Goal: Information Seeking & Learning: Learn about a topic

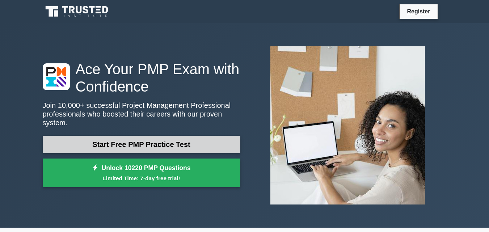
click at [192, 145] on link "Start Free PMP Practice Test" at bounding box center [141, 144] width 197 height 17
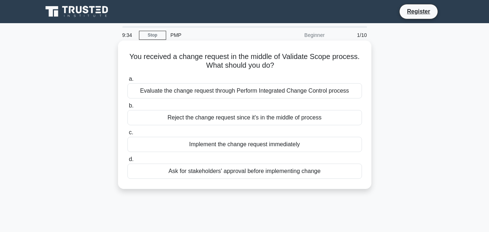
click at [173, 145] on div "Implement the change request immediately" at bounding box center [244, 144] width 234 height 15
click at [127, 135] on input "c. Implement the change request immediately" at bounding box center [127, 132] width 0 height 5
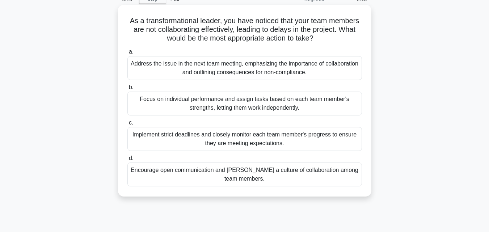
scroll to position [36, 0]
click at [209, 172] on div "Encourage open communication and foster a culture of collaboration among team m…" at bounding box center [244, 174] width 234 height 24
click at [127, 160] on input "d. Encourage open communication and foster a culture of collaboration among tea…" at bounding box center [127, 158] width 0 height 5
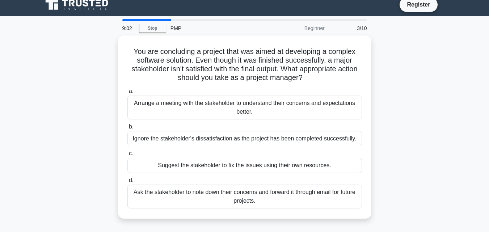
scroll to position [0, 0]
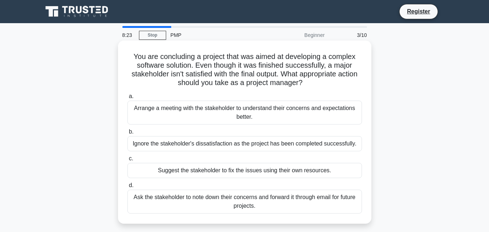
click at [292, 109] on div "Arrange a meeting with the stakeholder to understand their concerns and expecta…" at bounding box center [244, 113] width 234 height 24
click at [127, 99] on input "a. Arrange a meeting with the stakeholder to understand their concerns and expe…" at bounding box center [127, 96] width 0 height 5
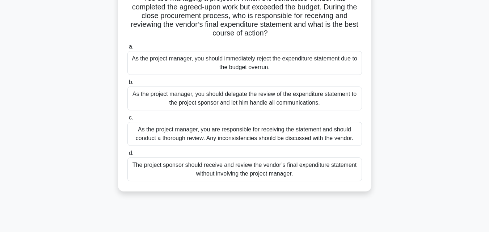
scroll to position [72, 0]
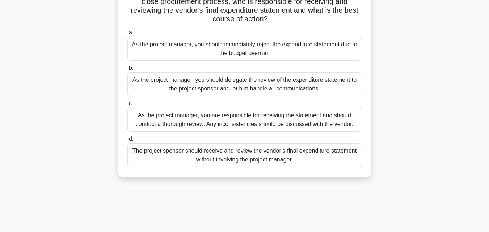
click at [238, 126] on div "As the project manager, you are responsible for receiving the statement and sho…" at bounding box center [244, 120] width 234 height 24
click at [127, 106] on input "c. As the project manager, you are responsible for receiving the statement and …" at bounding box center [127, 103] width 0 height 5
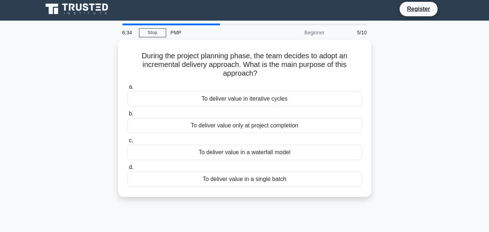
scroll to position [0, 0]
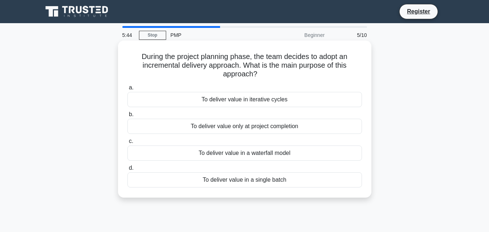
click at [291, 103] on div "To deliver value in iterative cycles" at bounding box center [244, 99] width 234 height 15
click at [127, 90] on input "a. To deliver value in iterative cycles" at bounding box center [127, 87] width 0 height 5
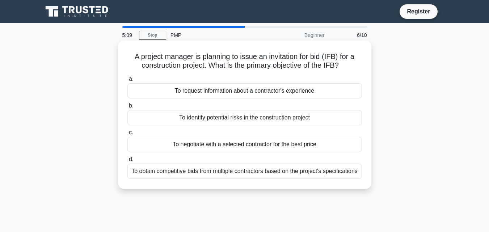
click at [234, 171] on div "To obtain competitive bids from multiple contractors based on the project's spe…" at bounding box center [244, 170] width 234 height 15
click at [127, 162] on input "d. To obtain competitive bids from multiple contractors based on the project's …" at bounding box center [127, 159] width 0 height 5
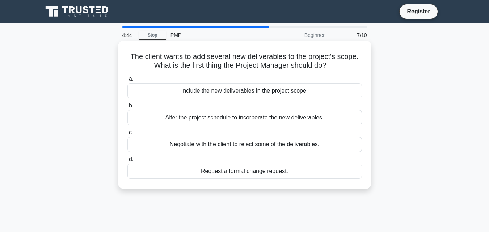
click at [264, 171] on div "Request a formal change request." at bounding box center [244, 170] width 234 height 15
click at [127, 162] on input "d. Request a formal change request." at bounding box center [127, 159] width 0 height 5
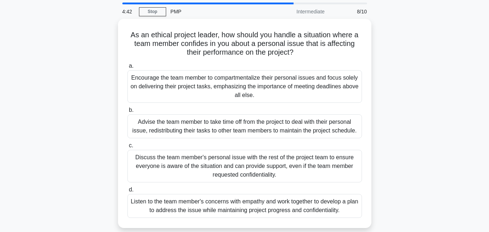
scroll to position [36, 0]
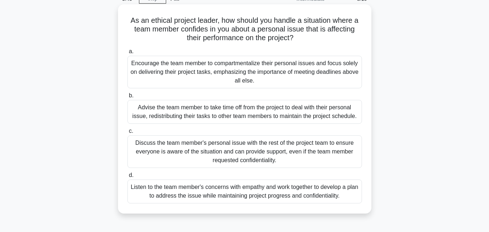
click at [170, 196] on div "Listen to the team member's concerns with empathy and work together to develop …" at bounding box center [244, 191] width 234 height 24
click at [127, 178] on input "d. Listen to the team member's concerns with empathy and work together to devel…" at bounding box center [127, 175] width 0 height 5
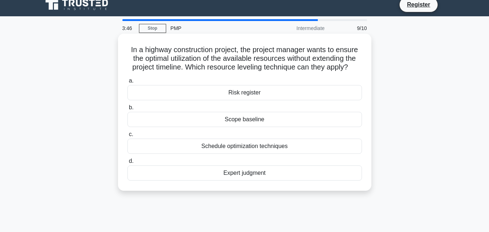
scroll to position [0, 0]
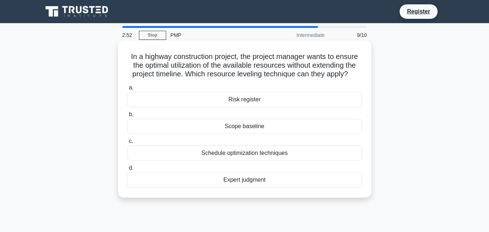
click at [221, 158] on div "Schedule optimization techniques" at bounding box center [244, 152] width 234 height 15
click at [127, 144] on input "c. Schedule optimization techniques" at bounding box center [127, 141] width 0 height 5
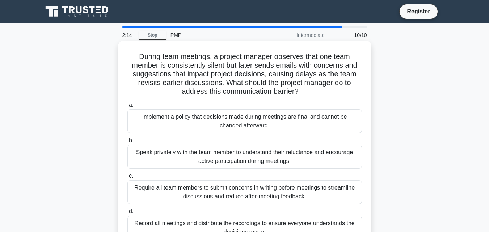
click at [214, 156] on div "Speak privately with the team member to understand their reluctance and encoura…" at bounding box center [244, 157] width 234 height 24
click at [127, 143] on input "b. Speak privately with the team member to understand their reluctance and enco…" at bounding box center [127, 140] width 0 height 5
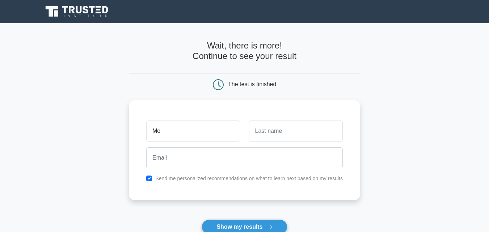
type input "[PERSON_NAME]"
click at [270, 138] on input "text" at bounding box center [296, 130] width 94 height 21
type input "[PERSON_NAME]"
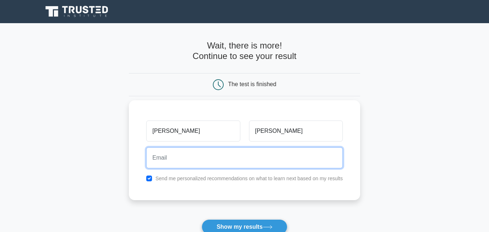
click at [212, 156] on input "email" at bounding box center [244, 157] width 196 height 21
type input "[EMAIL_ADDRESS][DOMAIN_NAME]"
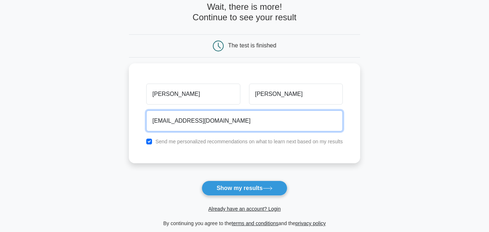
scroll to position [72, 0]
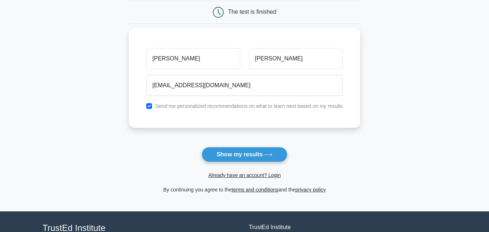
click at [155, 106] on div "Send me personalized recommendations on what to learn next based on my results" at bounding box center [244, 106] width 205 height 9
click at [149, 108] on input "checkbox" at bounding box center [149, 106] width 6 height 6
checkbox input "false"
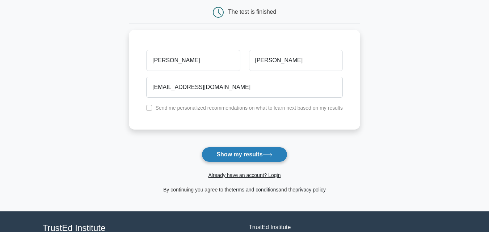
click at [222, 158] on button "Show my results" at bounding box center [243, 154] width 85 height 15
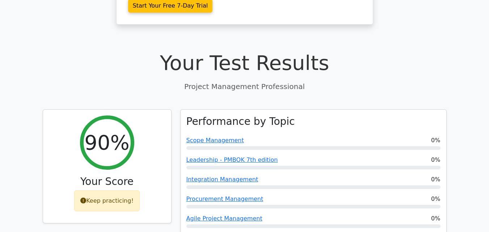
scroll to position [181, 0]
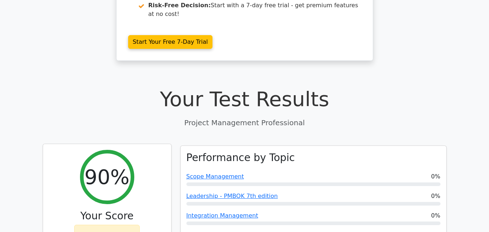
click at [85, 231] on icon at bounding box center [83, 235] width 6 height 6
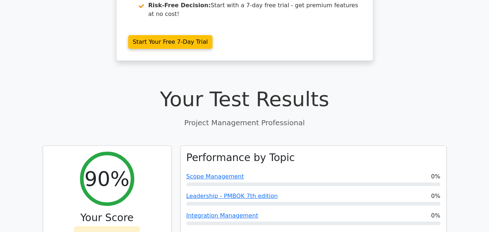
scroll to position [0, 0]
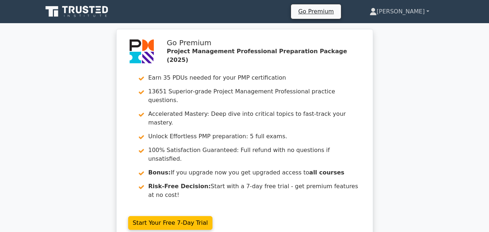
click at [415, 13] on link "[PERSON_NAME]" at bounding box center [399, 11] width 94 height 14
click at [382, 33] on link "Profile" at bounding box center [380, 29] width 57 height 12
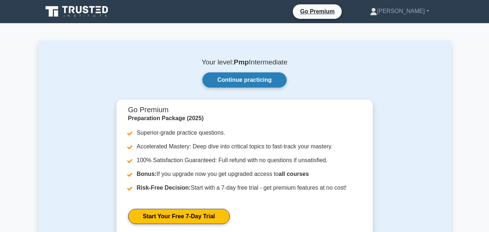
click at [257, 84] on link "Continue practicing" at bounding box center [244, 79] width 84 height 15
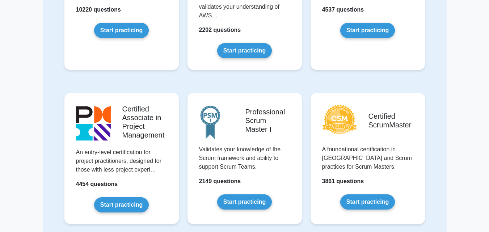
scroll to position [36, 0]
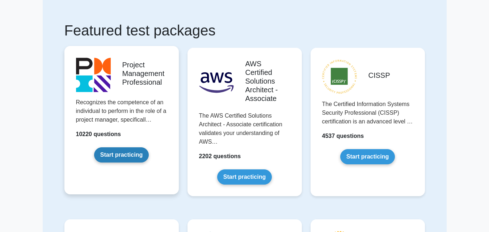
click at [128, 147] on link "Start practicing" at bounding box center [121, 154] width 55 height 15
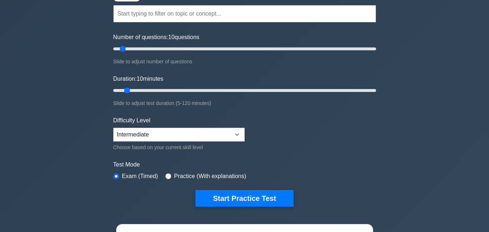
scroll to position [72, 0]
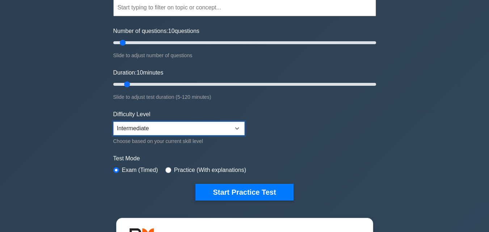
click at [153, 130] on select "Beginner Intermediate Expert" at bounding box center [178, 129] width 131 height 14
select select "expert"
click at [113, 122] on select "Beginner Intermediate Expert" at bounding box center [178, 129] width 131 height 14
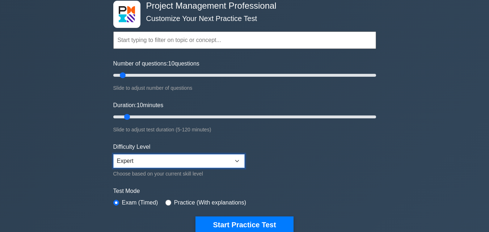
scroll to position [0, 0]
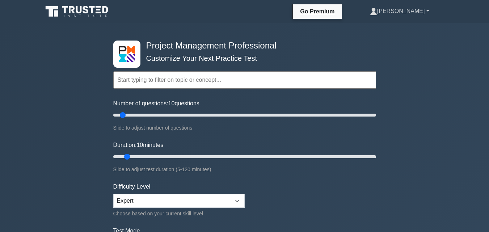
click at [412, 15] on link "[PERSON_NAME]" at bounding box center [399, 11] width 94 height 14
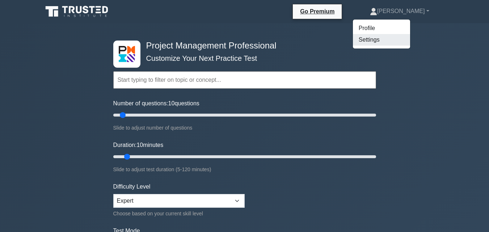
click at [398, 41] on link "Settings" at bounding box center [381, 40] width 57 height 12
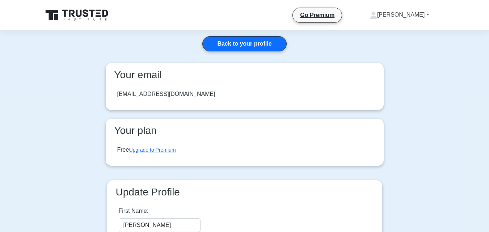
click at [405, 14] on link "[PERSON_NAME]" at bounding box center [399, 15] width 94 height 14
click at [385, 43] on link "Settings" at bounding box center [381, 44] width 57 height 12
click at [415, 18] on link "[PERSON_NAME]" at bounding box center [399, 15] width 94 height 14
click at [405, 30] on link "Profile" at bounding box center [381, 32] width 57 height 12
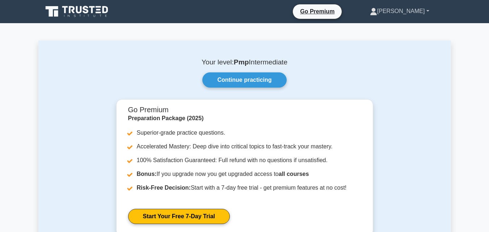
click at [396, 12] on link "[PERSON_NAME]" at bounding box center [399, 11] width 94 height 14
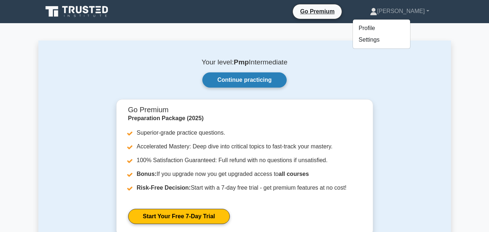
click at [264, 81] on link "Continue practicing" at bounding box center [244, 79] width 84 height 15
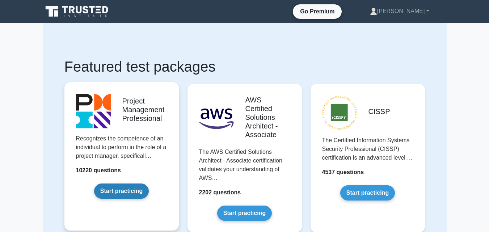
click at [117, 183] on link "Start practicing" at bounding box center [121, 190] width 55 height 15
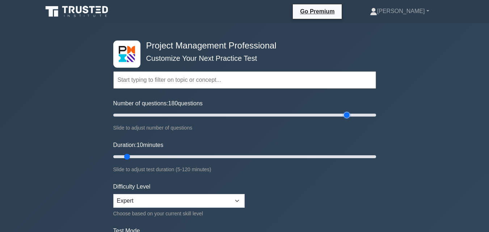
drag, startPoint x: 122, startPoint y: 115, endPoint x: 347, endPoint y: 136, distance: 226.6
type input "180"
click at [347, 119] on input "Number of questions: 180 questions" at bounding box center [244, 115] width 263 height 9
drag, startPoint x: 126, startPoint y: 158, endPoint x: 395, endPoint y: 167, distance: 269.2
type input "120"
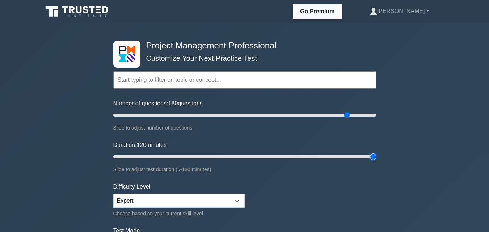
click at [376, 161] on input "Duration: 120 minutes" at bounding box center [244, 156] width 263 height 9
drag, startPoint x: 345, startPoint y: 115, endPoint x: 232, endPoint y: 118, distance: 112.9
type input "95"
click at [232, 118] on input "Number of questions: 95 questions" at bounding box center [244, 115] width 263 height 9
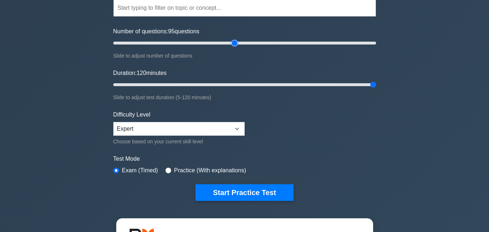
scroll to position [72, 0]
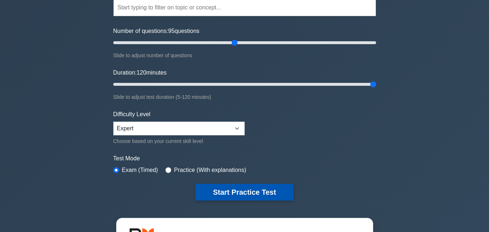
click at [234, 187] on button "Start Practice Test" at bounding box center [244, 192] width 98 height 17
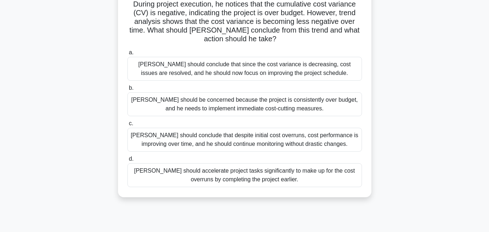
scroll to position [72, 0]
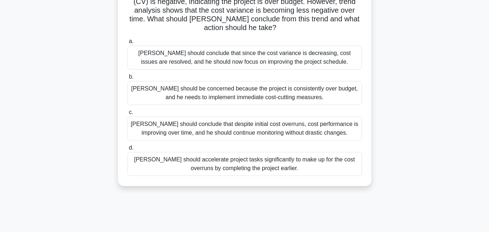
click at [255, 122] on div "David should conclude that despite initial cost overruns, cost performance is i…" at bounding box center [244, 128] width 234 height 24
click at [127, 115] on input "c. David should conclude that despite initial cost overruns, cost performance i…" at bounding box center [127, 112] width 0 height 5
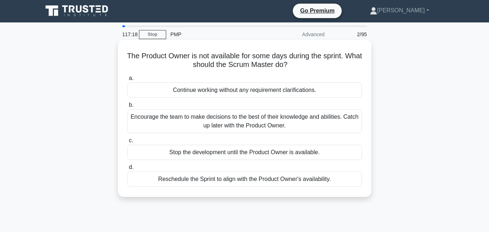
scroll to position [0, 0]
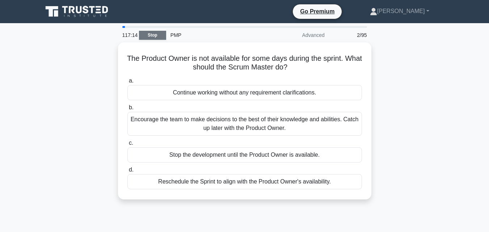
click at [159, 37] on link "Stop" at bounding box center [152, 35] width 27 height 9
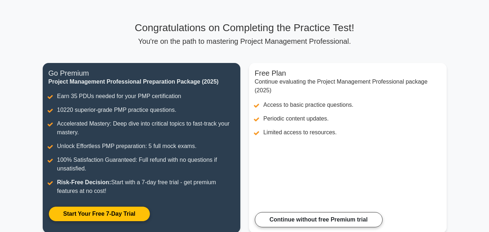
scroll to position [72, 0]
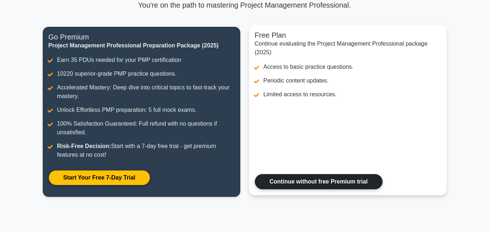
click at [278, 189] on link "Continue without free Premium trial" at bounding box center [319, 181] width 128 height 15
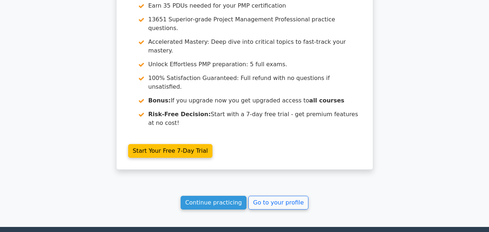
scroll to position [1248, 0]
